Goal: Information Seeking & Learning: Check status

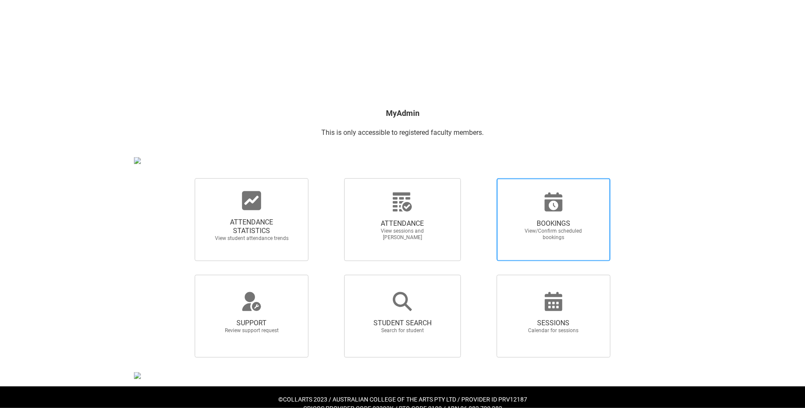
scroll to position [68, 0]
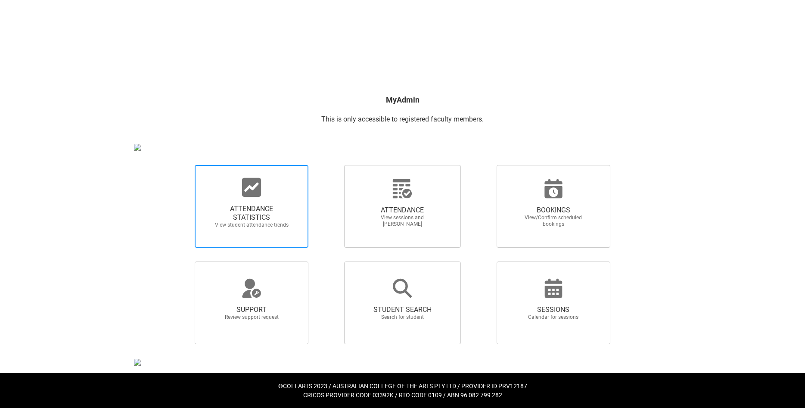
click at [245, 213] on span "ATTENDANCE STATISTICS" at bounding box center [252, 212] width 76 height 17
click at [180, 165] on input "ATTENDANCE STATISTICS View student attendance trends" at bounding box center [180, 164] width 0 height 0
radio input "true"
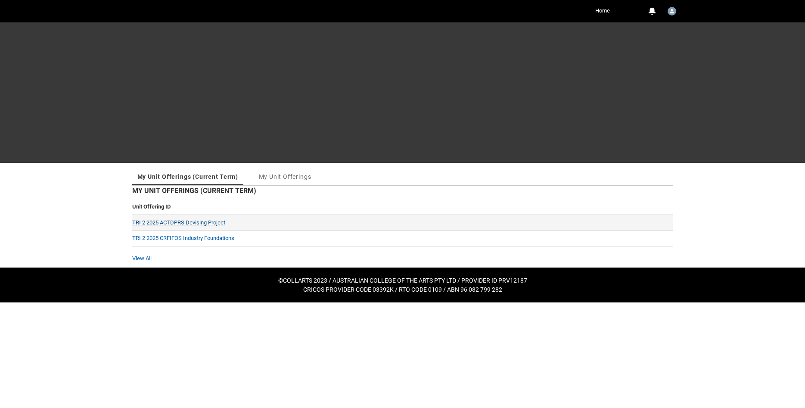
click at [183, 220] on link "TRI 2 2025 ACTDPRS Devising Project" at bounding box center [178, 222] width 93 height 6
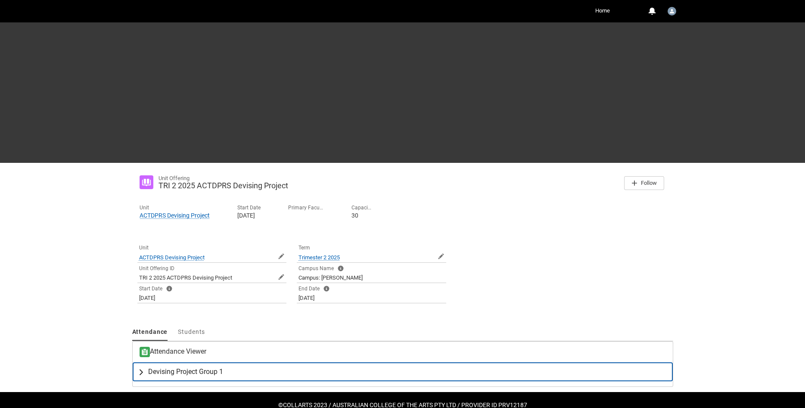
click at [139, 374] on lightning-primitive-icon "button" at bounding box center [143, 371] width 10 height 9
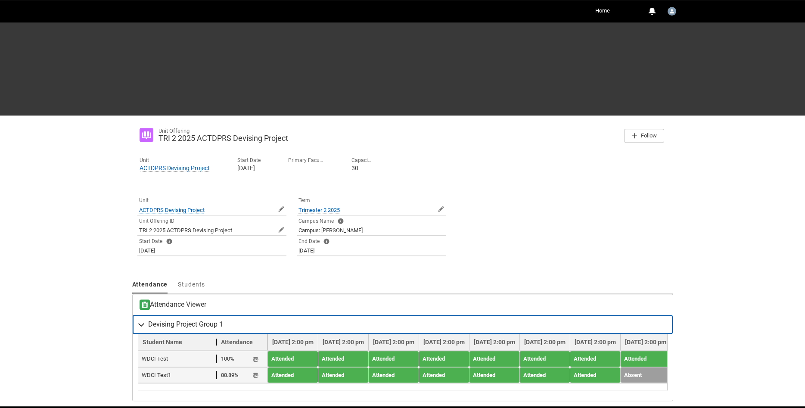
scroll to position [81, 0]
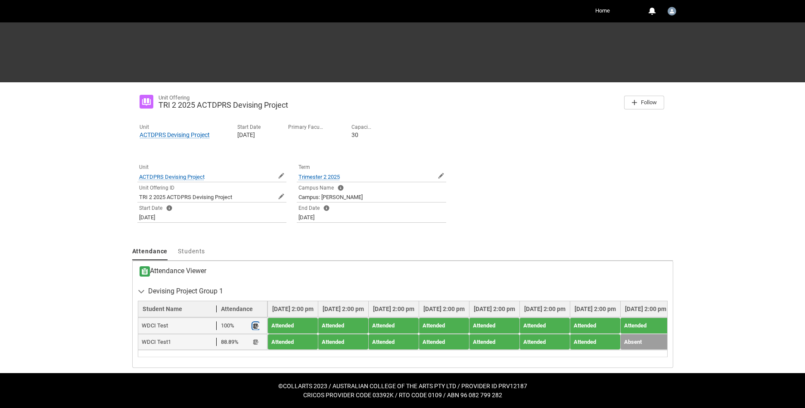
click at [254, 327] on lightning-primitive-icon "button" at bounding box center [256, 325] width 6 height 6
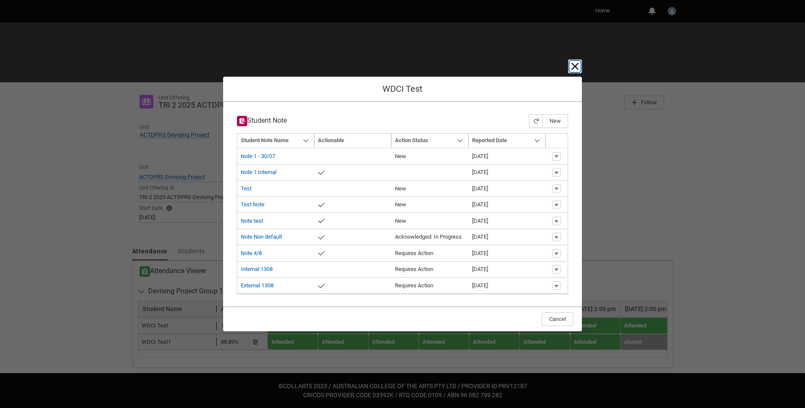
click at [576, 66] on lightning-primitive-icon "button" at bounding box center [575, 66] width 10 height 10
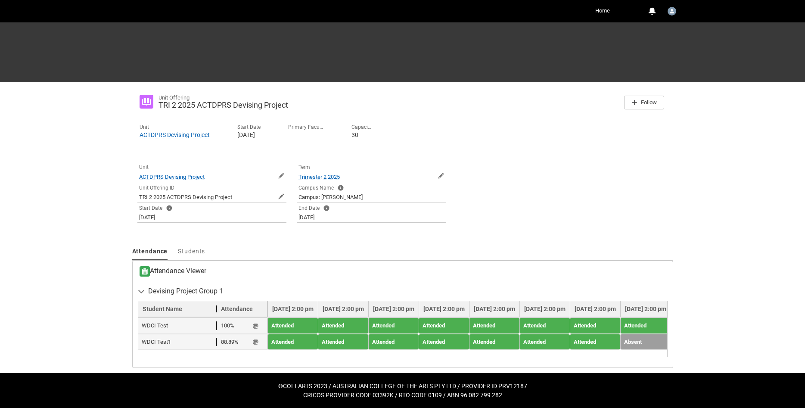
click at [604, 9] on link "Home" at bounding box center [602, 10] width 19 height 13
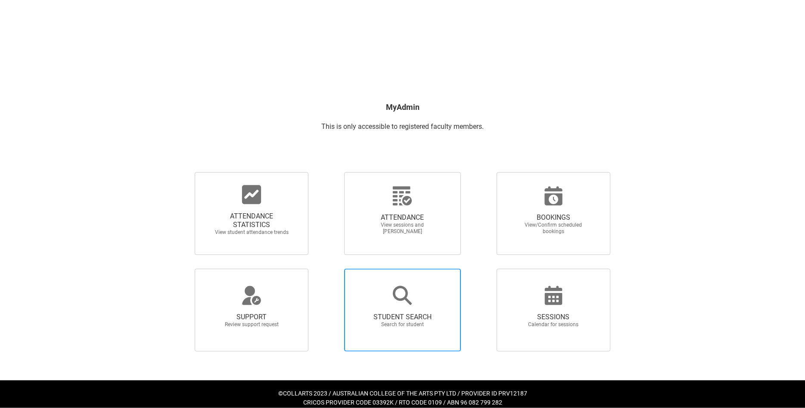
scroll to position [68, 0]
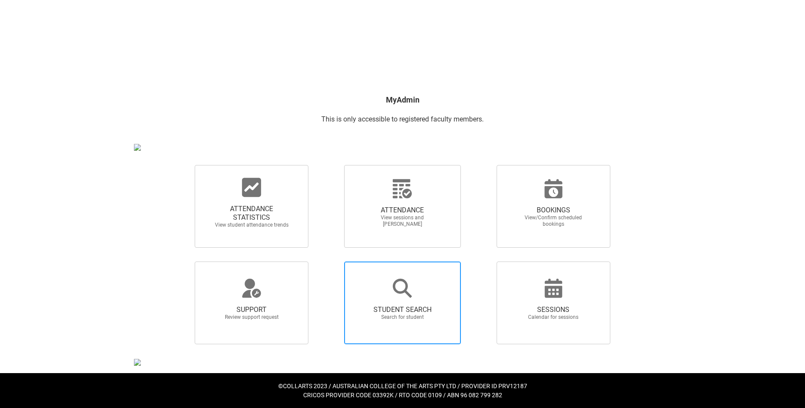
click at [397, 307] on span "STUDENT SEARCH" at bounding box center [402, 309] width 76 height 9
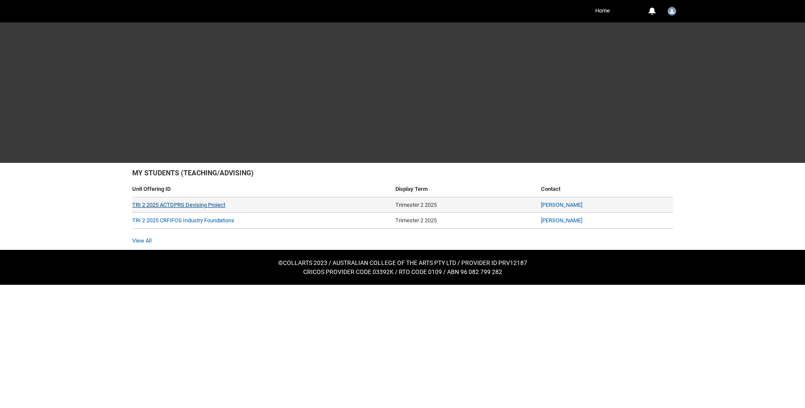
click at [192, 204] on link "TRI 2 2025 ACTDPRS Devising Project" at bounding box center [178, 204] width 93 height 6
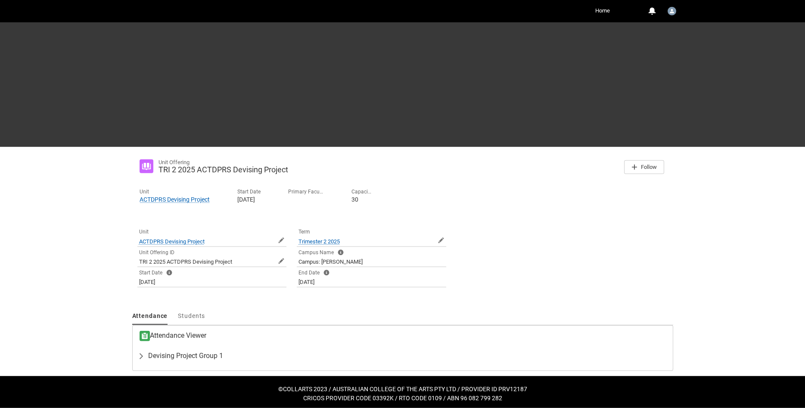
scroll to position [19, 0]
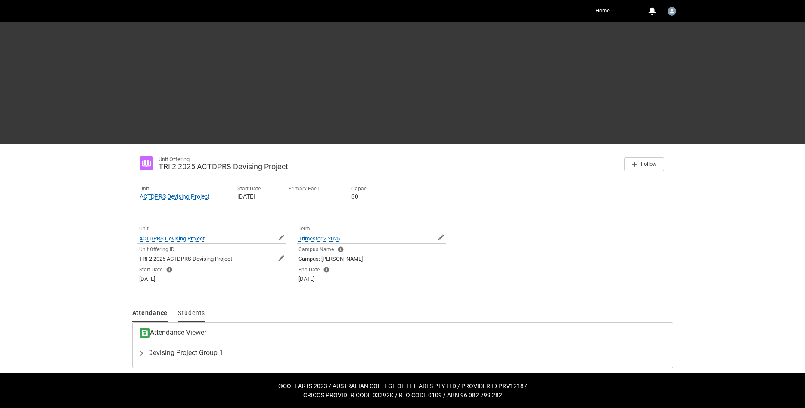
click at [194, 312] on span "Students" at bounding box center [191, 312] width 27 height 7
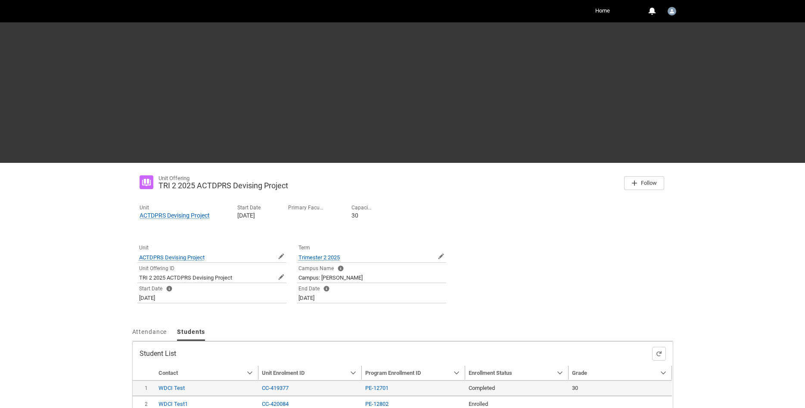
scroll to position [50, 0]
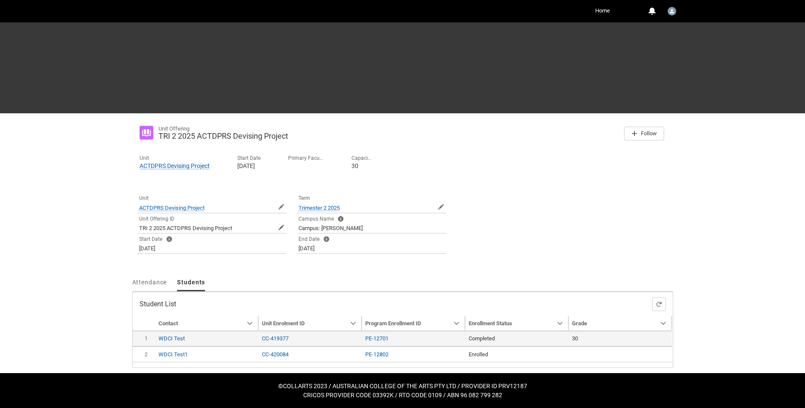
type input "240"
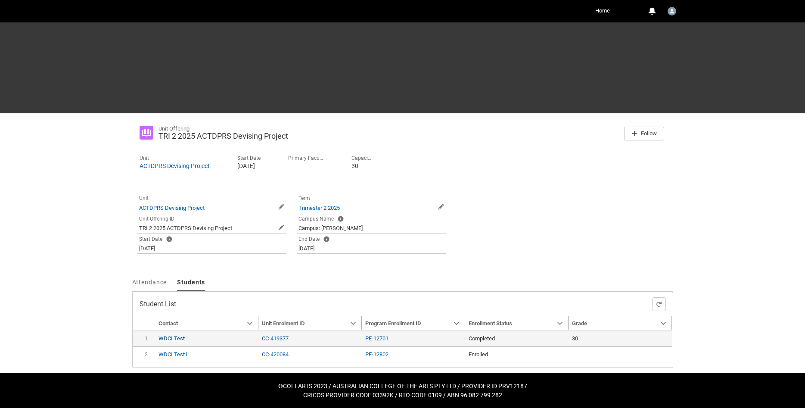
click at [172, 339] on link "WDCI Test" at bounding box center [171, 338] width 26 height 6
click at [280, 272] on div "Unit Offering TRI 2 2025 ACTDPRS Devising Project Follow Unit ACTDPRS Devising …" at bounding box center [402, 242] width 541 height 249
click at [604, 12] on link "Home" at bounding box center [602, 10] width 19 height 13
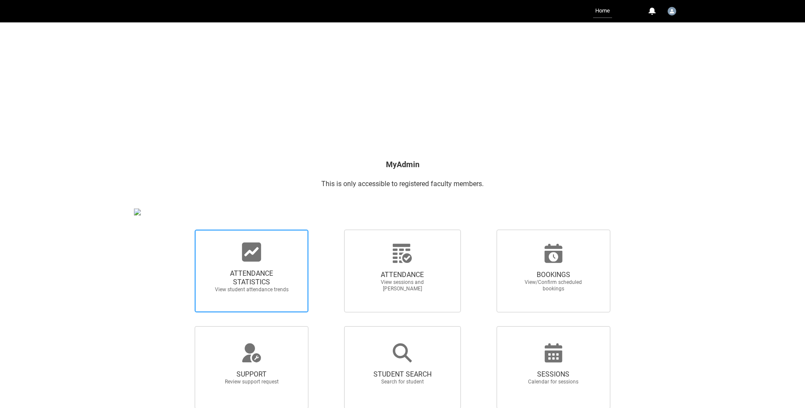
click at [262, 277] on span "ATTENDANCE STATISTICS" at bounding box center [252, 277] width 76 height 17
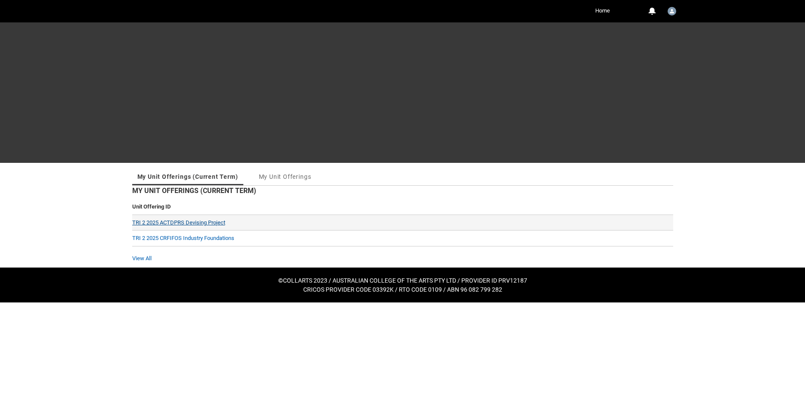
click at [187, 221] on link "TRI 2 2025 ACTDPRS Devising Project" at bounding box center [178, 222] width 93 height 6
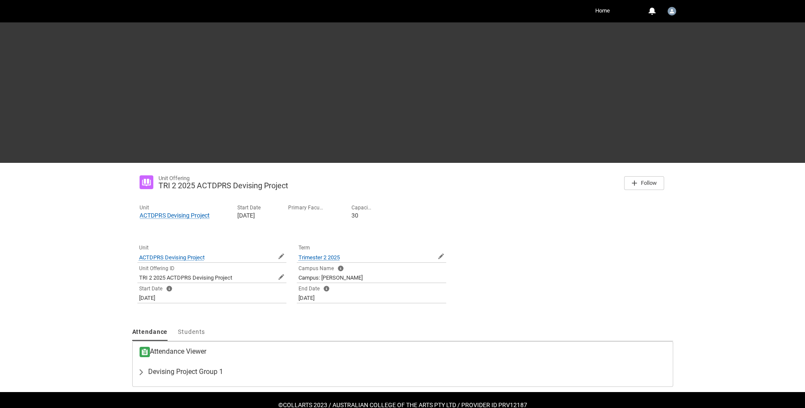
scroll to position [19, 0]
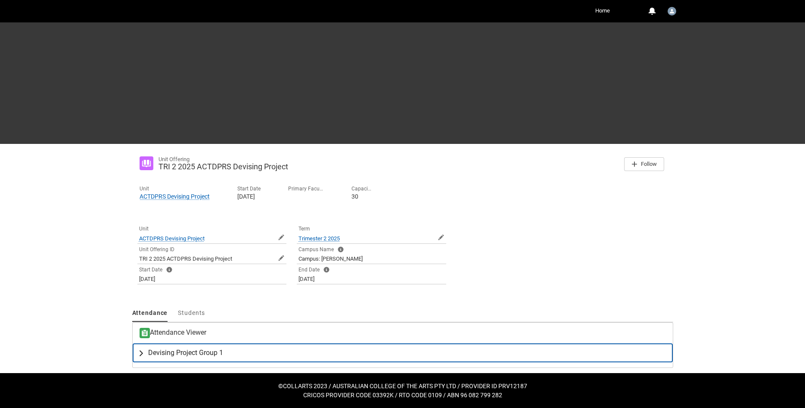
click at [141, 357] on button "Devising Project Group 1" at bounding box center [403, 352] width 540 height 19
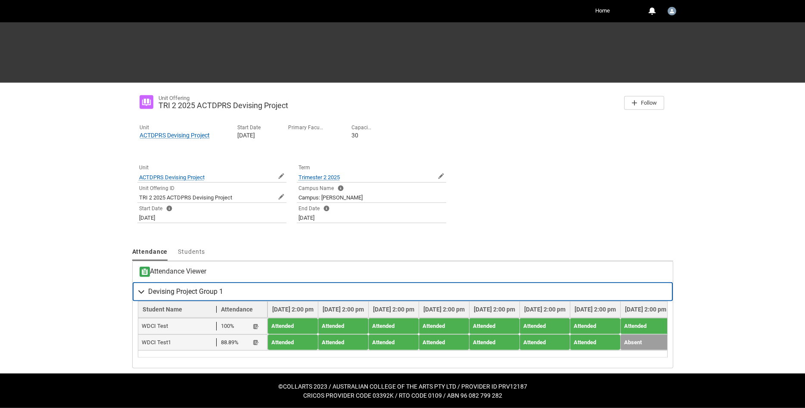
scroll to position [81, 0]
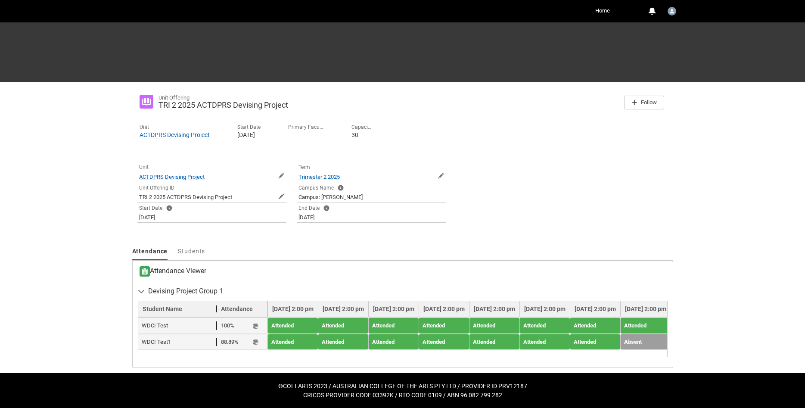
click at [161, 326] on span "WDCI Test" at bounding box center [179, 325] width 75 height 9
drag, startPoint x: 141, startPoint y: 324, endPoint x: 170, endPoint y: 327, distance: 29.0
click at [170, 327] on td "WDCI Test 100% Student Note" at bounding box center [202, 325] width 129 height 16
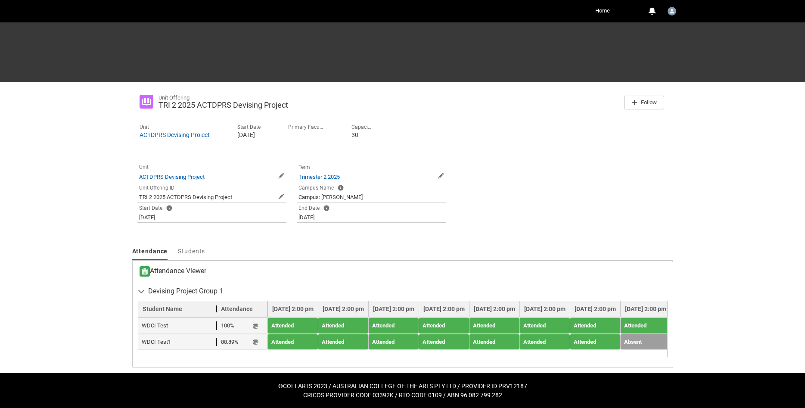
click at [170, 327] on span "WDCI Test" at bounding box center [179, 325] width 75 height 9
drag, startPoint x: 170, startPoint y: 325, endPoint x: 141, endPoint y: 323, distance: 28.9
click at [142, 323] on span "WDCI Test" at bounding box center [179, 325] width 75 height 9
click at [144, 325] on span "WDCI Test" at bounding box center [179, 325] width 75 height 9
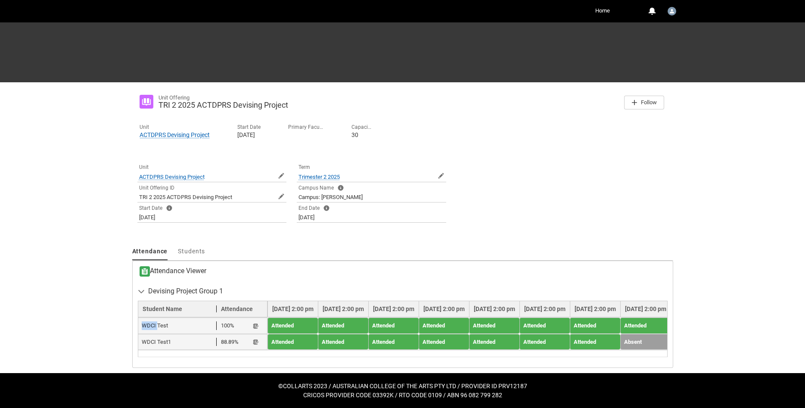
click at [156, 325] on span "WDCI Test" at bounding box center [179, 325] width 75 height 9
click at [161, 328] on span "WDCI Test" at bounding box center [179, 325] width 75 height 9
drag, startPoint x: 166, startPoint y: 325, endPoint x: 152, endPoint y: 325, distance: 14.6
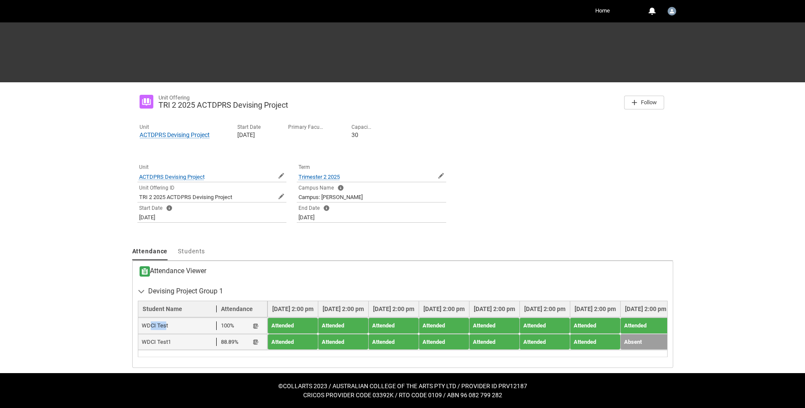
click at [152, 325] on span "WDCI Test" at bounding box center [179, 325] width 75 height 9
click at [164, 325] on span "WDCI Test" at bounding box center [179, 325] width 75 height 9
click at [147, 326] on span "WDCI Test" at bounding box center [179, 325] width 75 height 9
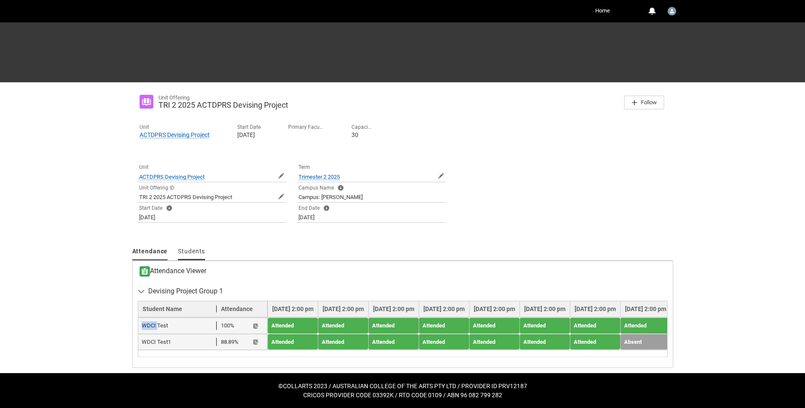
click at [194, 253] on span "Students" at bounding box center [191, 251] width 27 height 7
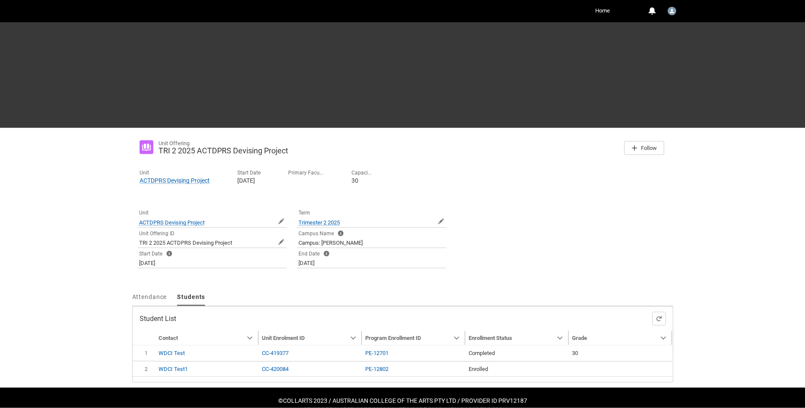
scroll to position [50, 0]
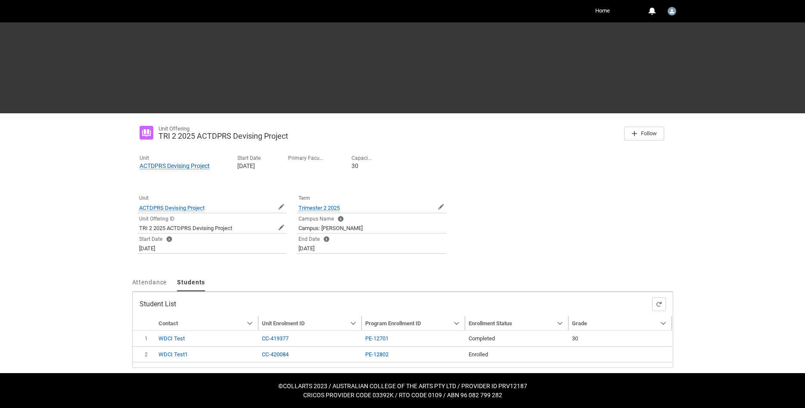
type input "240"
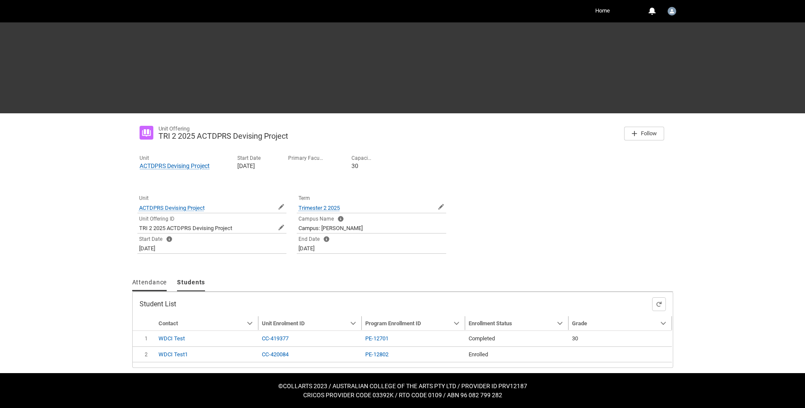
click at [159, 287] on link "Attendance" at bounding box center [149, 282] width 35 height 17
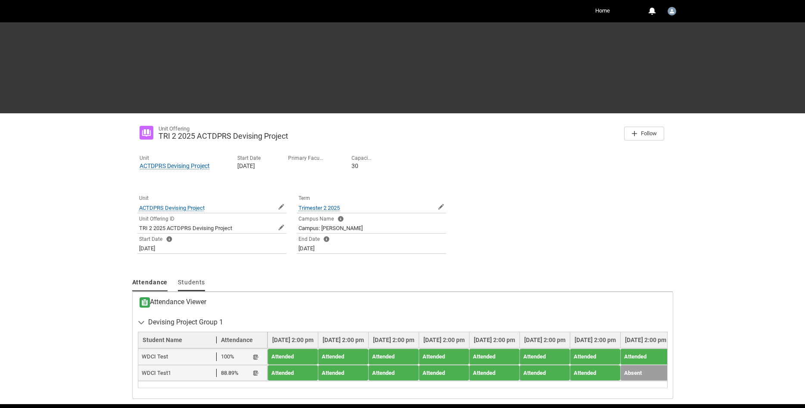
click at [180, 285] on span "Students" at bounding box center [191, 282] width 27 height 7
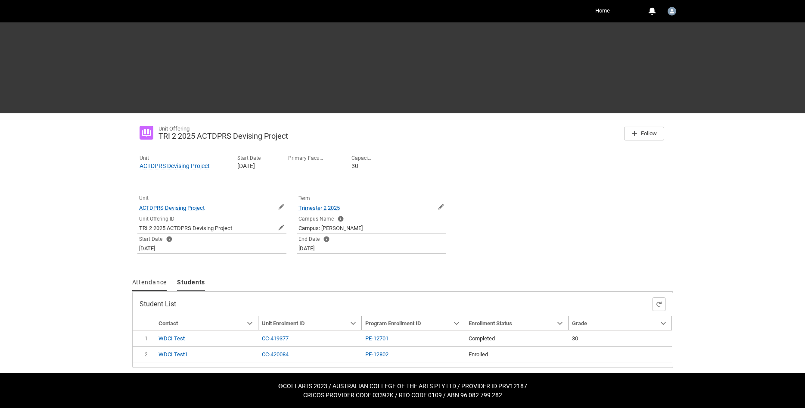
click at [155, 278] on link "Attendance" at bounding box center [149, 282] width 35 height 17
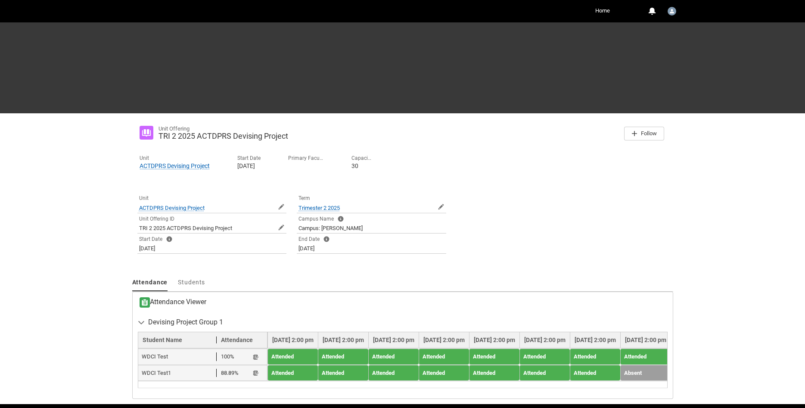
click at [163, 357] on span "WDCI Test" at bounding box center [179, 356] width 75 height 9
drag, startPoint x: 143, startPoint y: 356, endPoint x: 178, endPoint y: 358, distance: 34.9
click at [178, 358] on span "WDCI Test" at bounding box center [179, 356] width 75 height 9
click at [182, 356] on span "WDCI Test" at bounding box center [179, 356] width 75 height 9
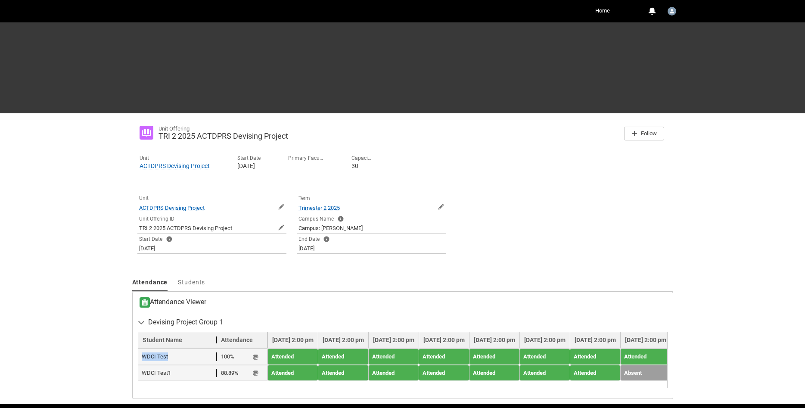
drag, startPoint x: 171, startPoint y: 357, endPoint x: 142, endPoint y: 356, distance: 28.9
click at [142, 356] on span "WDCI Test" at bounding box center [179, 356] width 75 height 9
click at [256, 357] on lightning-primitive-icon "button" at bounding box center [256, 356] width 6 height 6
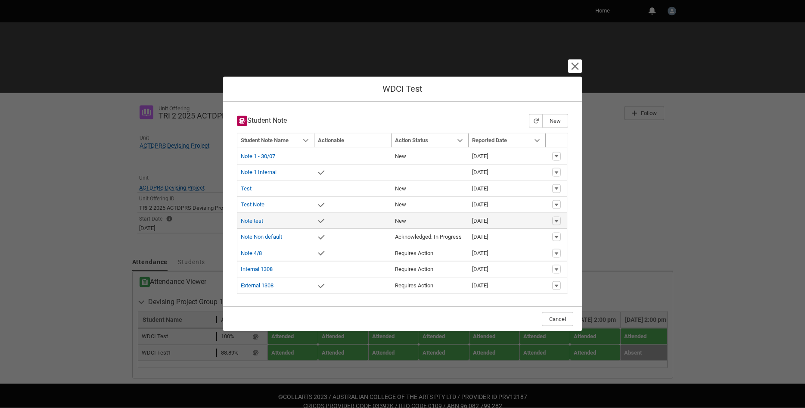
scroll to position [81, 0]
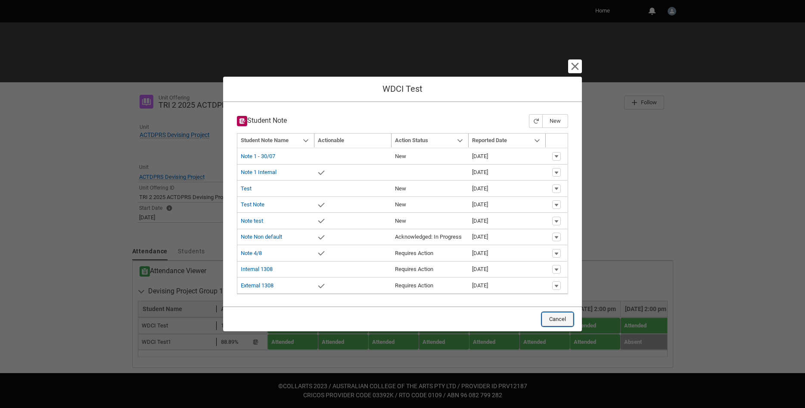
click at [567, 319] on button "Cancel" at bounding box center [557, 319] width 31 height 14
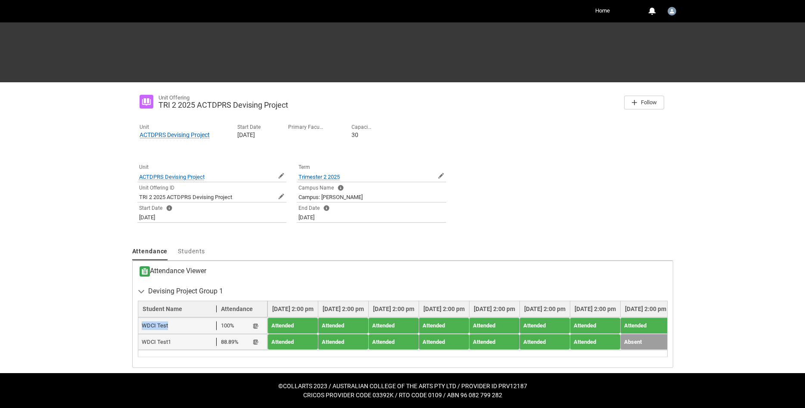
drag, startPoint x: 143, startPoint y: 328, endPoint x: 180, endPoint y: 325, distance: 36.7
click at [180, 325] on span "WDCI Test" at bounding box center [179, 325] width 75 height 9
click at [198, 255] on link "Students" at bounding box center [191, 251] width 27 height 17
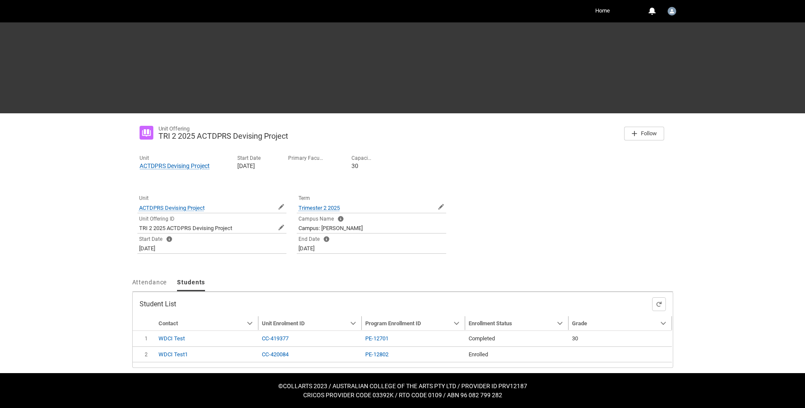
scroll to position [50, 0]
click at [146, 280] on span "Attendance" at bounding box center [149, 282] width 35 height 7
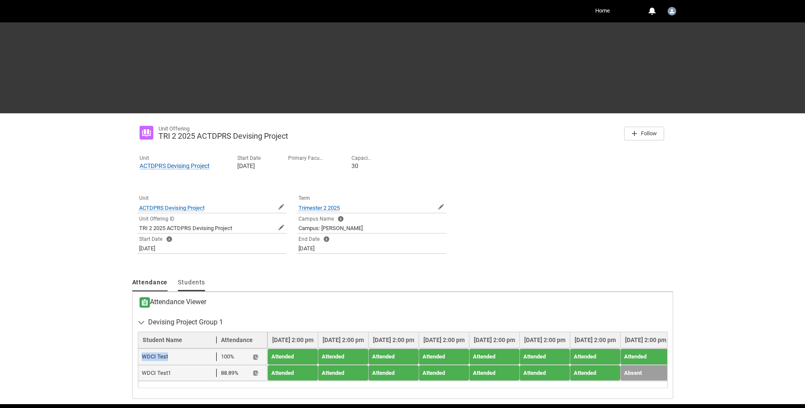
click at [195, 282] on span "Students" at bounding box center [191, 282] width 27 height 7
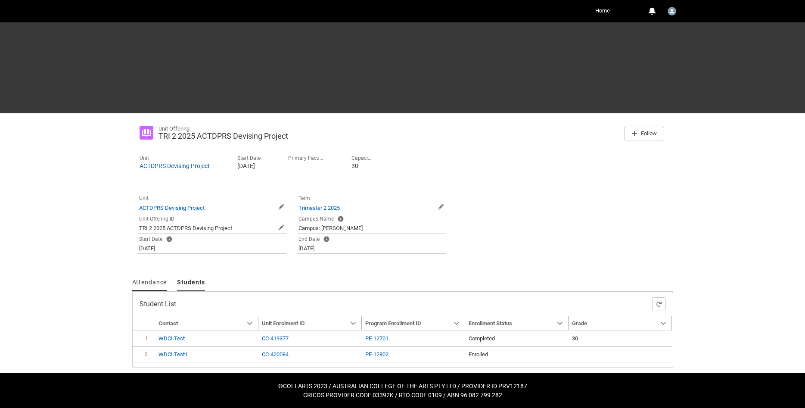
click at [159, 291] on link "Attendance" at bounding box center [149, 282] width 35 height 17
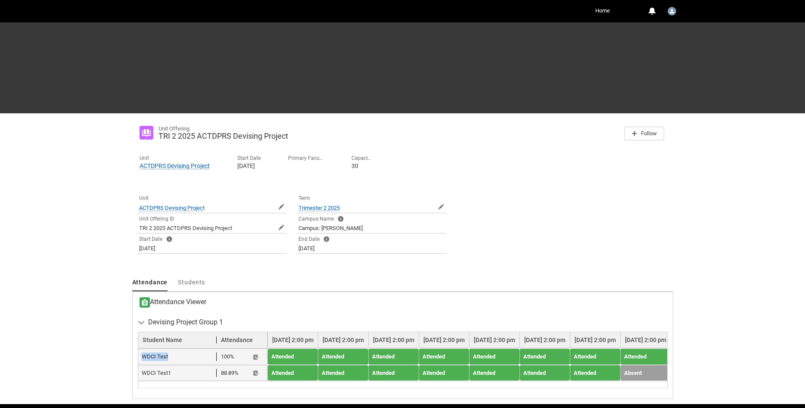
click at [160, 358] on span "WDCI Test" at bounding box center [179, 356] width 75 height 9
click at [157, 358] on span "WDCI Test" at bounding box center [179, 356] width 75 height 9
drag, startPoint x: 143, startPoint y: 356, endPoint x: 170, endPoint y: 356, distance: 26.7
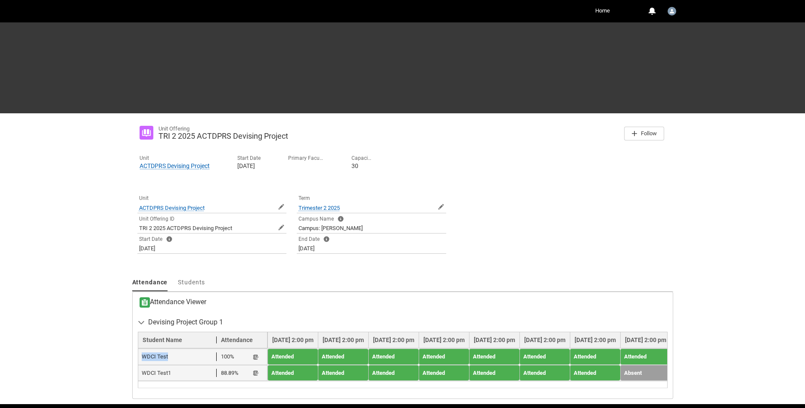
click at [170, 356] on span "WDCI Test" at bounding box center [179, 356] width 75 height 9
click at [163, 356] on span "WDCI Test" at bounding box center [179, 356] width 75 height 9
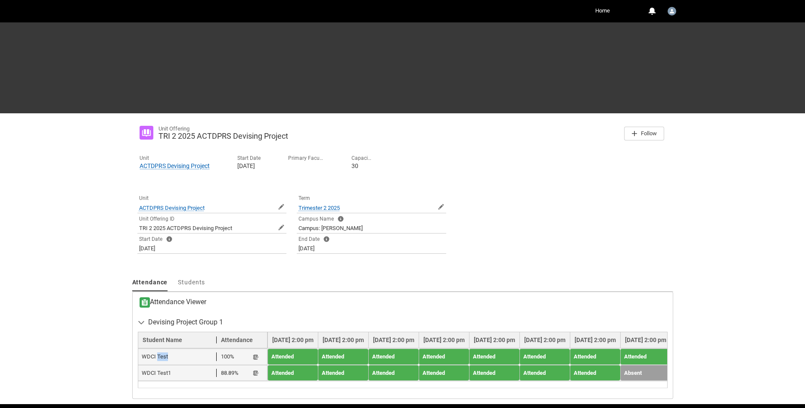
click at [163, 356] on span "WDCI Test" at bounding box center [179, 356] width 75 height 9
drag, startPoint x: 145, startPoint y: 358, endPoint x: 177, endPoint y: 358, distance: 31.9
click at [177, 358] on span "WDCI Test" at bounding box center [179, 356] width 75 height 9
click at [177, 359] on span "WDCI Test" at bounding box center [179, 356] width 75 height 9
drag, startPoint x: 167, startPoint y: 356, endPoint x: 141, endPoint y: 356, distance: 25.8
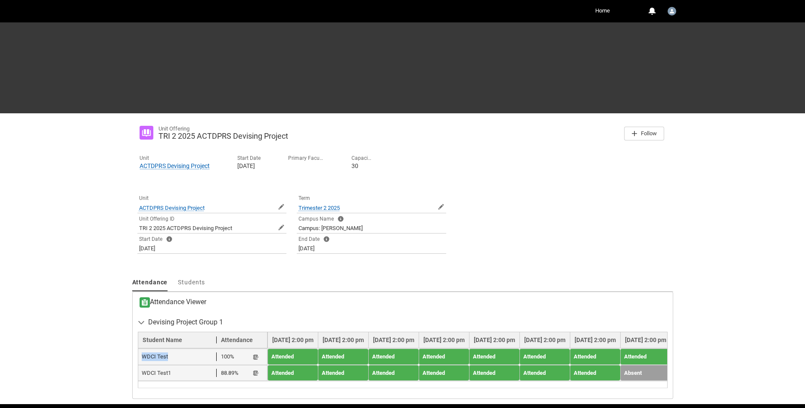
click at [142, 356] on span "WDCI Test" at bounding box center [179, 356] width 75 height 9
click at [198, 285] on span "Students" at bounding box center [191, 282] width 27 height 7
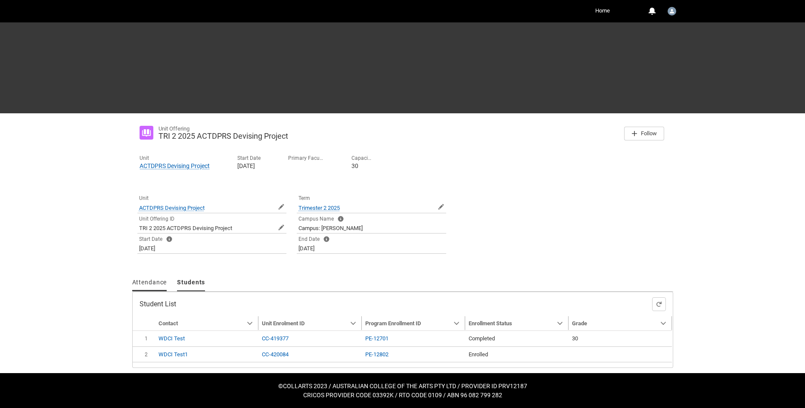
click at [149, 283] on span "Attendance" at bounding box center [149, 282] width 35 height 7
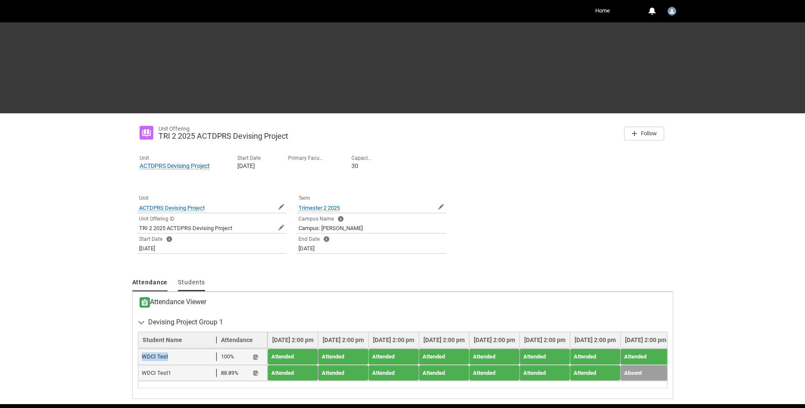
click at [187, 284] on span "Students" at bounding box center [191, 282] width 27 height 7
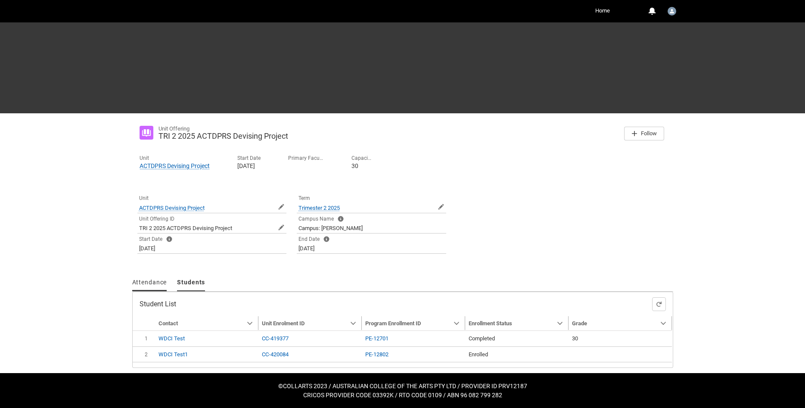
click at [157, 287] on link "Attendance" at bounding box center [149, 282] width 35 height 17
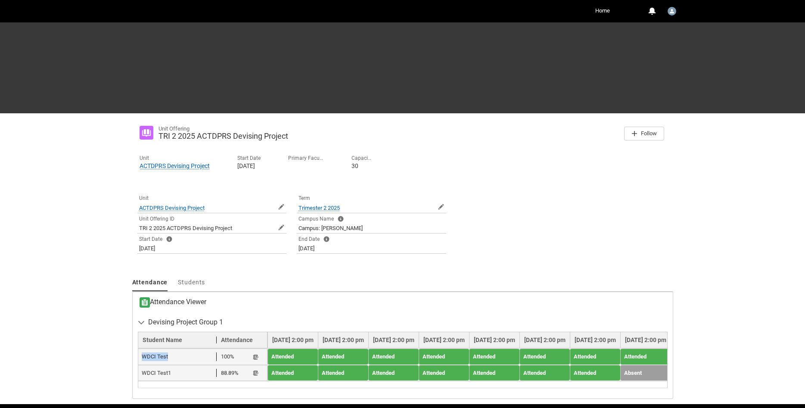
click at [163, 357] on span "WDCI Test" at bounding box center [179, 356] width 75 height 9
drag, startPoint x: 169, startPoint y: 357, endPoint x: 142, endPoint y: 356, distance: 27.1
click at [142, 356] on span "WDCI Test" at bounding box center [179, 356] width 75 height 9
click at [152, 358] on span "WDCI Test" at bounding box center [179, 356] width 75 height 9
drag, startPoint x: 142, startPoint y: 358, endPoint x: 173, endPoint y: 359, distance: 31.5
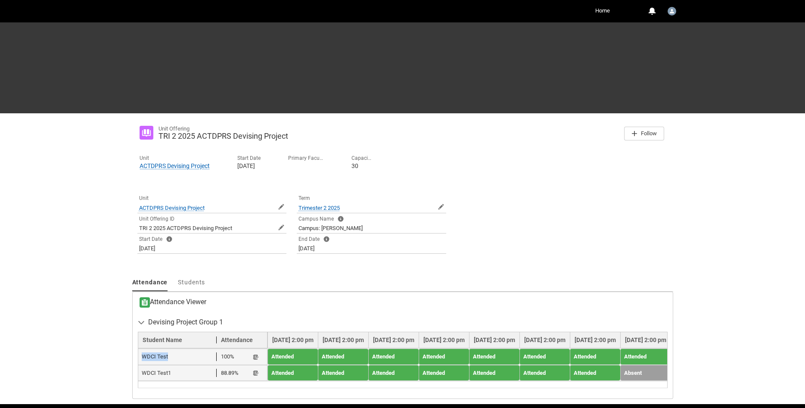
click at [173, 359] on span "WDCI Test" at bounding box center [179, 356] width 75 height 9
drag, startPoint x: 161, startPoint y: 372, endPoint x: 142, endPoint y: 372, distance: 18.9
click at [142, 372] on span "WDCI Test1" at bounding box center [179, 373] width 75 height 9
click at [144, 372] on span "WDCI Test1" at bounding box center [179, 373] width 75 height 9
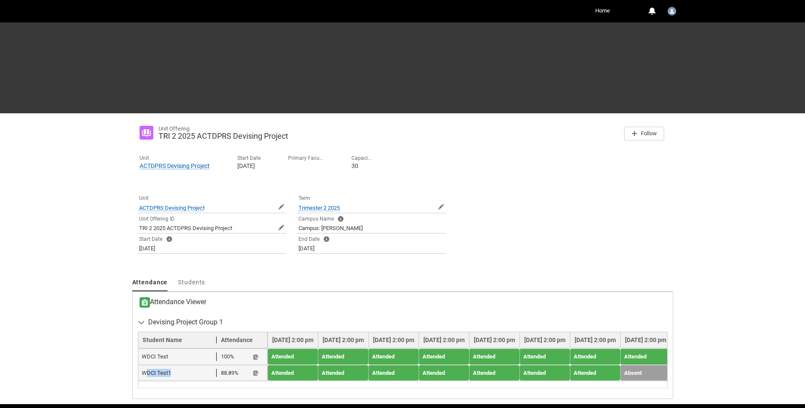
drag, startPoint x: 144, startPoint y: 375, endPoint x: 169, endPoint y: 376, distance: 25.0
click at [169, 376] on span "WDCI Test1" at bounding box center [179, 373] width 75 height 9
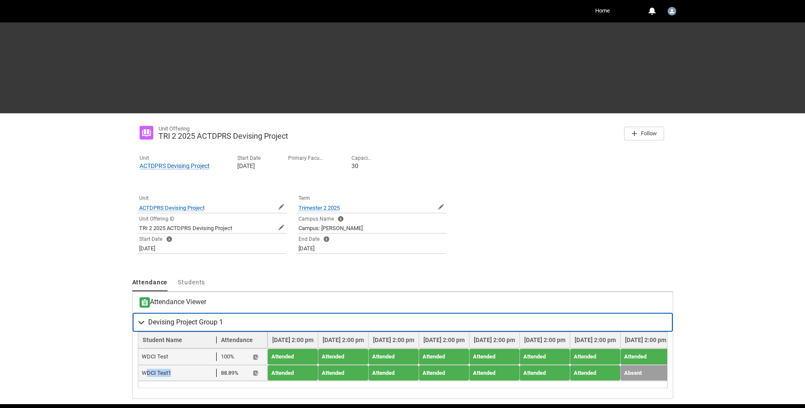
click at [145, 321] on lightning-primitive-icon "button" at bounding box center [143, 322] width 10 height 9
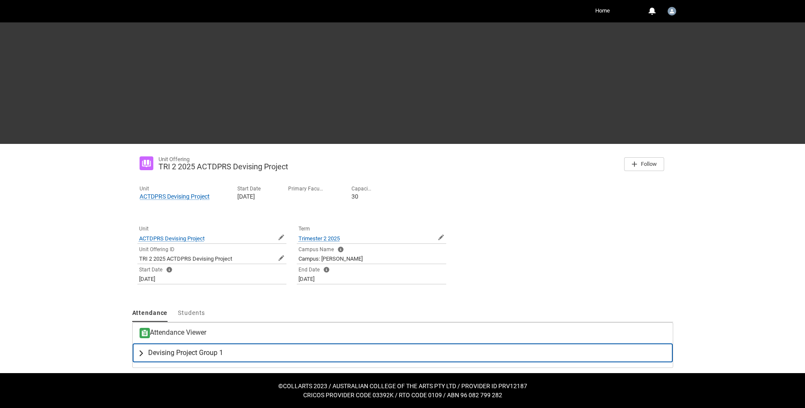
scroll to position [19, 0]
click at [143, 350] on lightning-primitive-icon "button" at bounding box center [143, 352] width 10 height 9
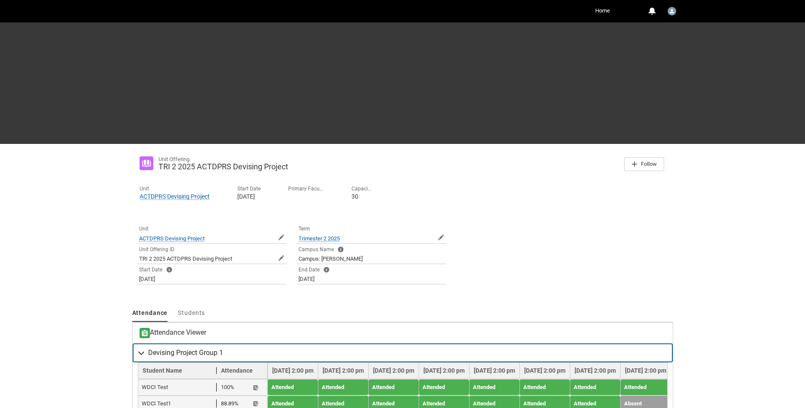
scroll to position [81, 0]
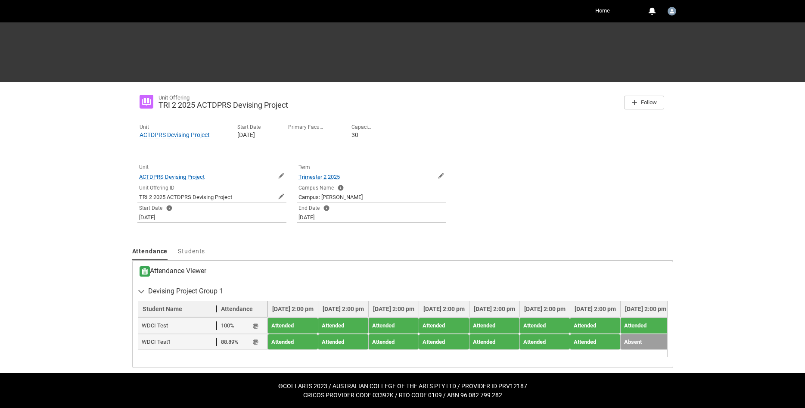
click at [606, 11] on link "Home" at bounding box center [602, 10] width 19 height 13
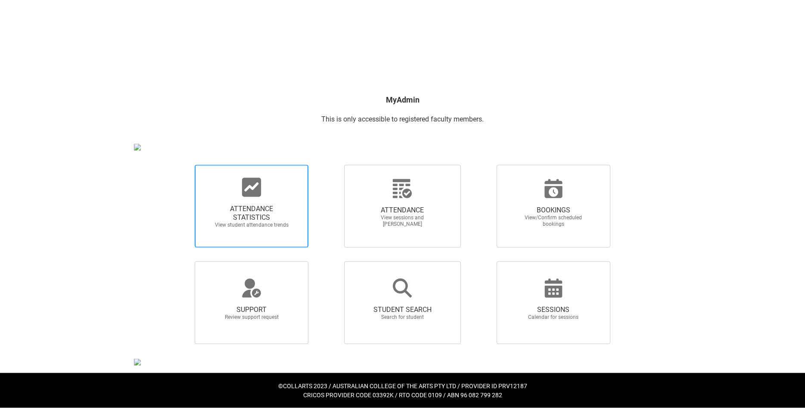
scroll to position [68, 0]
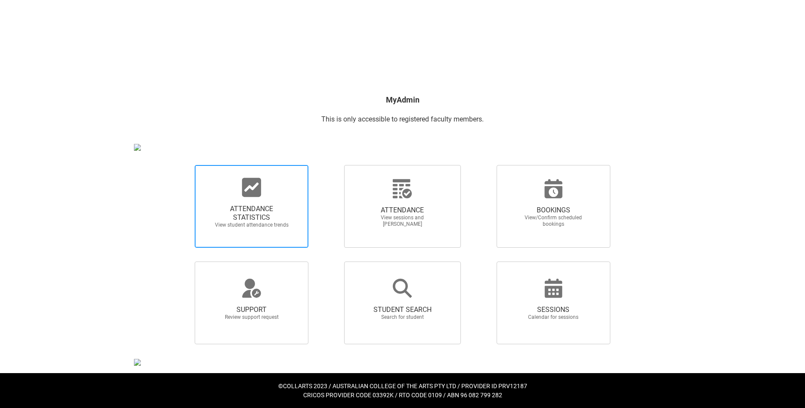
click at [254, 215] on span "ATTENDANCE STATISTICS" at bounding box center [252, 212] width 76 height 17
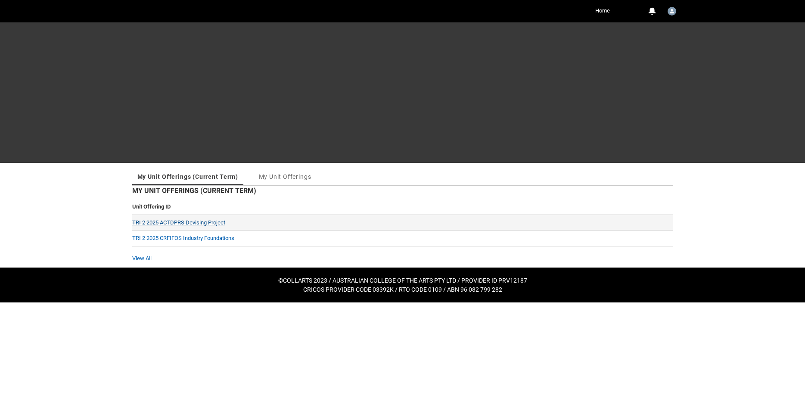
click at [183, 222] on link "TRI 2 2025 ACTDPRS Devising Project" at bounding box center [178, 222] width 93 height 6
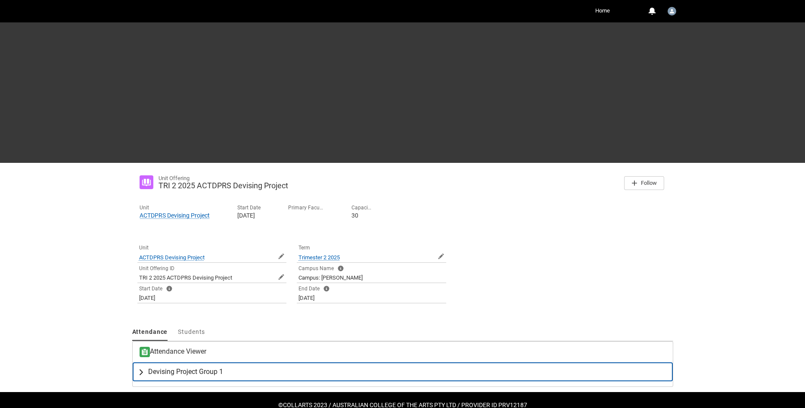
click at [166, 369] on span "Devising Project Group 1" at bounding box center [185, 371] width 75 height 9
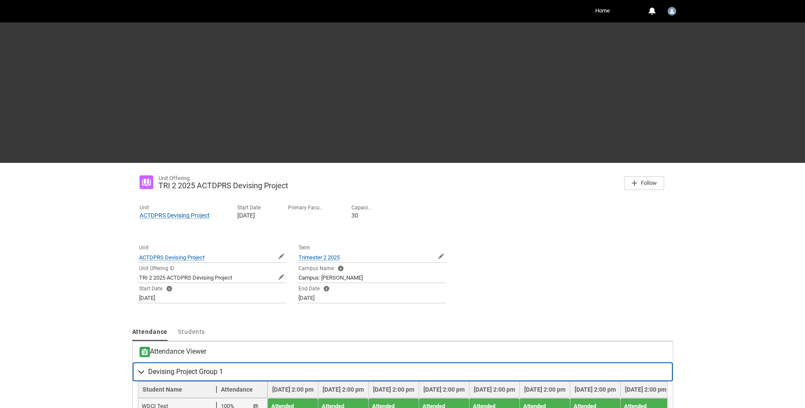
scroll to position [81, 0]
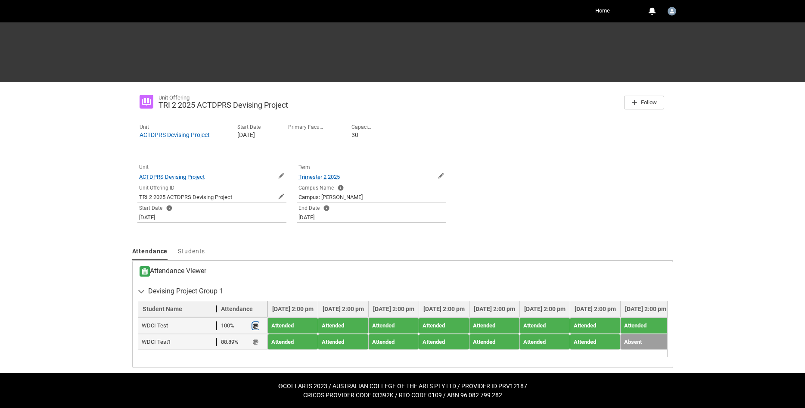
click at [254, 326] on lightning-primitive-icon "button" at bounding box center [256, 325] width 6 height 6
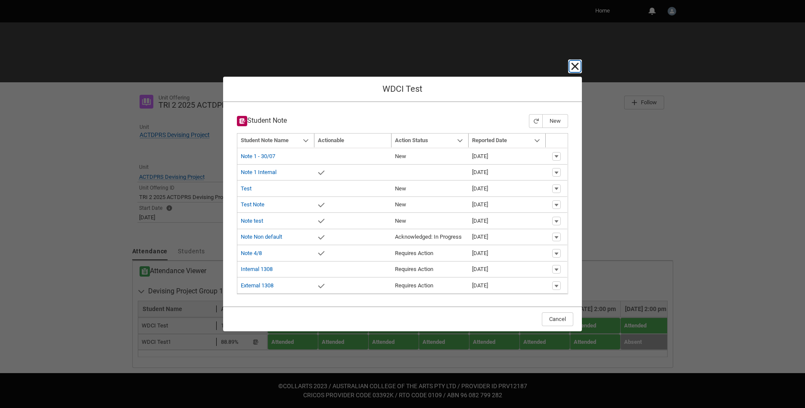
click at [575, 66] on lightning-primitive-icon "button" at bounding box center [575, 66] width 10 height 10
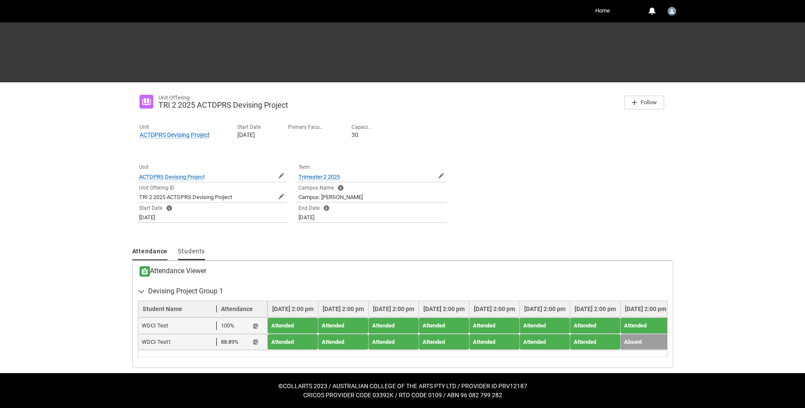
click at [192, 250] on span "Students" at bounding box center [191, 251] width 27 height 7
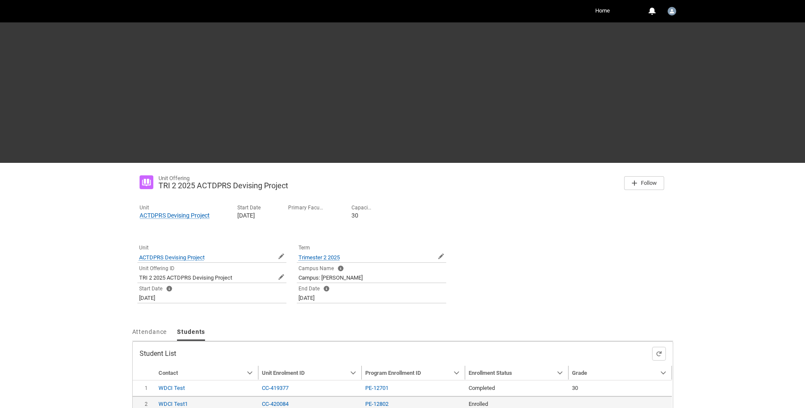
type input "240"
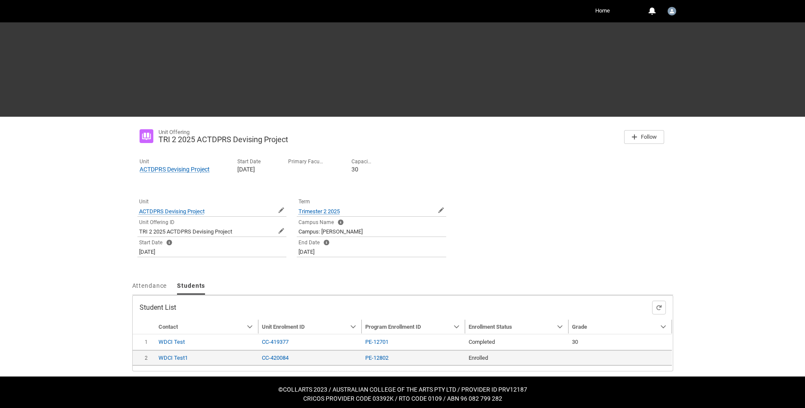
scroll to position [50, 0]
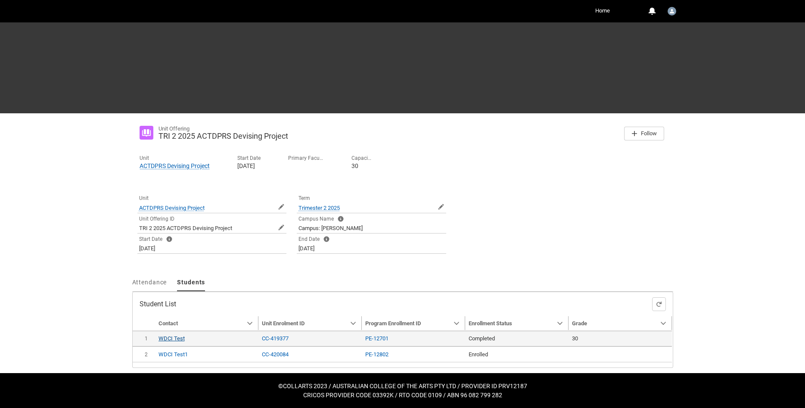
click at [175, 339] on link "WDCI Test" at bounding box center [171, 338] width 26 height 6
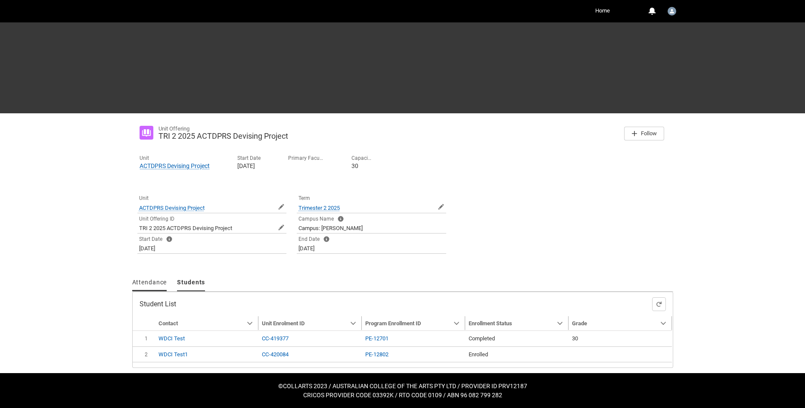
click at [148, 288] on link "Attendance" at bounding box center [149, 282] width 35 height 17
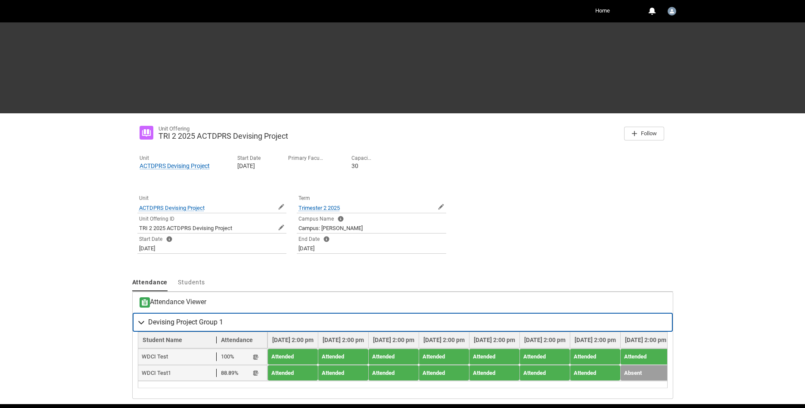
click at [164, 324] on span "Devising Project Group 1" at bounding box center [185, 322] width 75 height 9
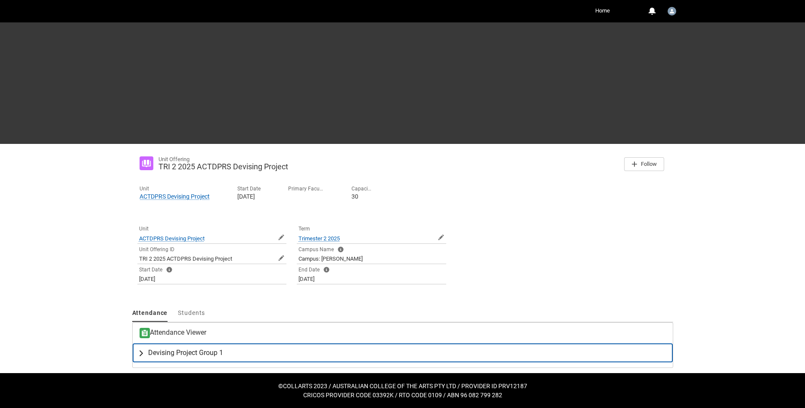
scroll to position [19, 0]
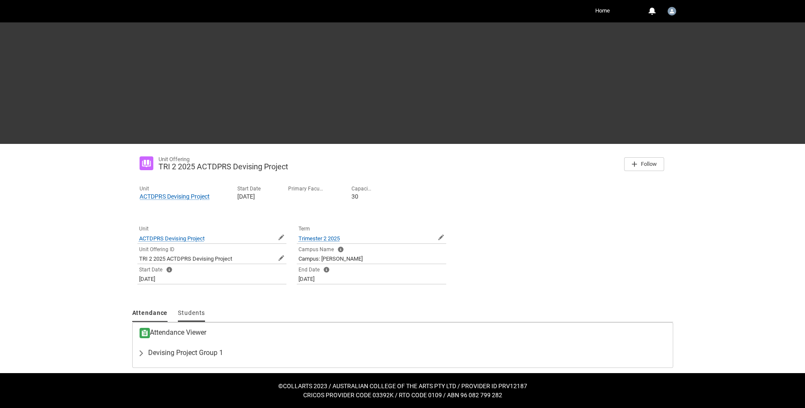
click at [195, 313] on span "Students" at bounding box center [191, 312] width 27 height 7
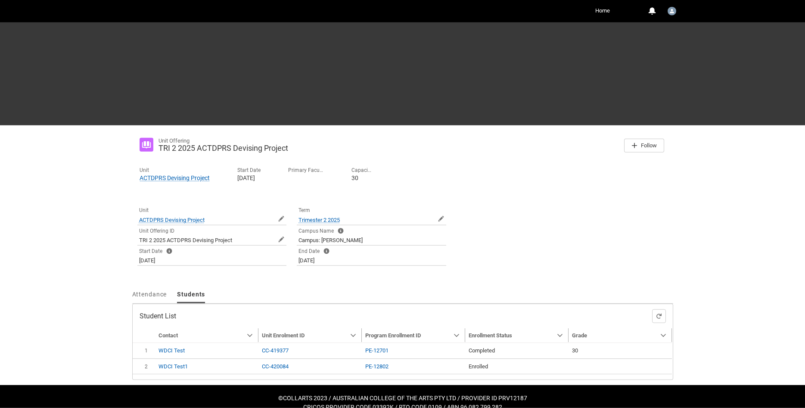
scroll to position [50, 0]
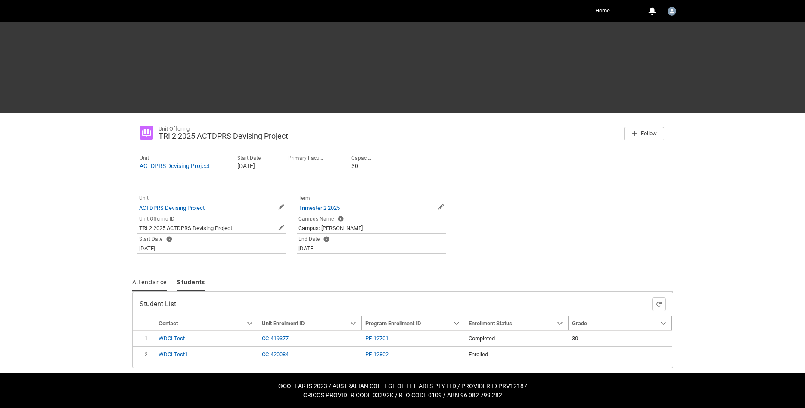
click at [163, 280] on span "Attendance" at bounding box center [149, 282] width 35 height 7
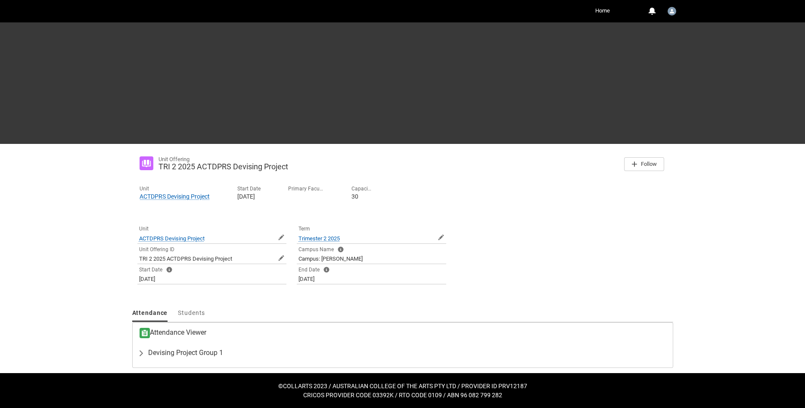
scroll to position [19, 0]
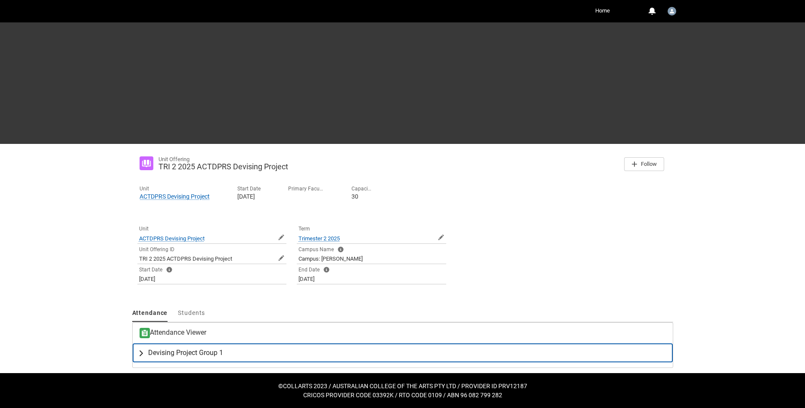
click at [143, 355] on lightning-primitive-icon "button" at bounding box center [143, 352] width 10 height 9
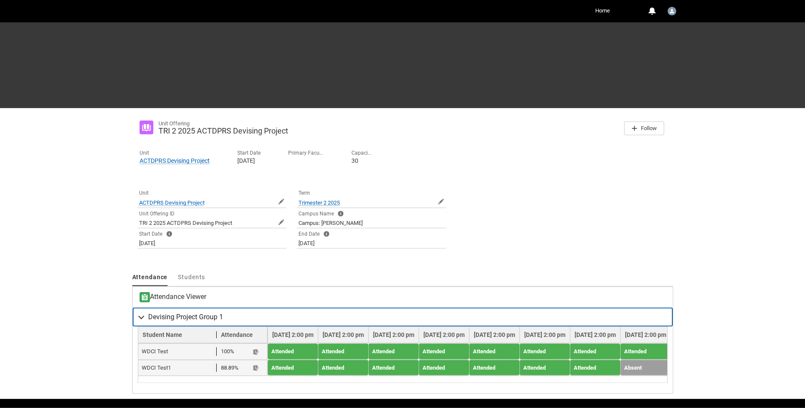
scroll to position [81, 0]
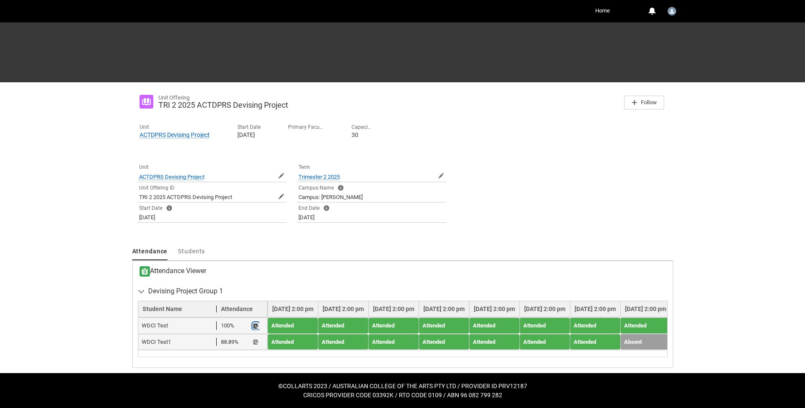
click at [255, 325] on lightning-primitive-icon "button" at bounding box center [256, 325] width 6 height 6
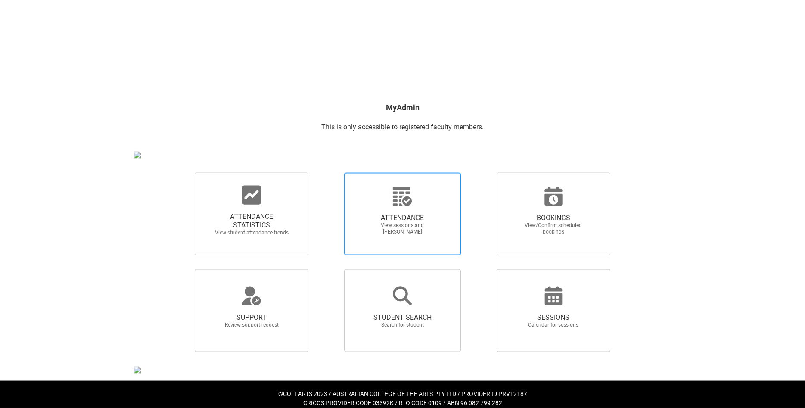
scroll to position [68, 0]
